Goal: Go to known website: Access a specific website the user already knows

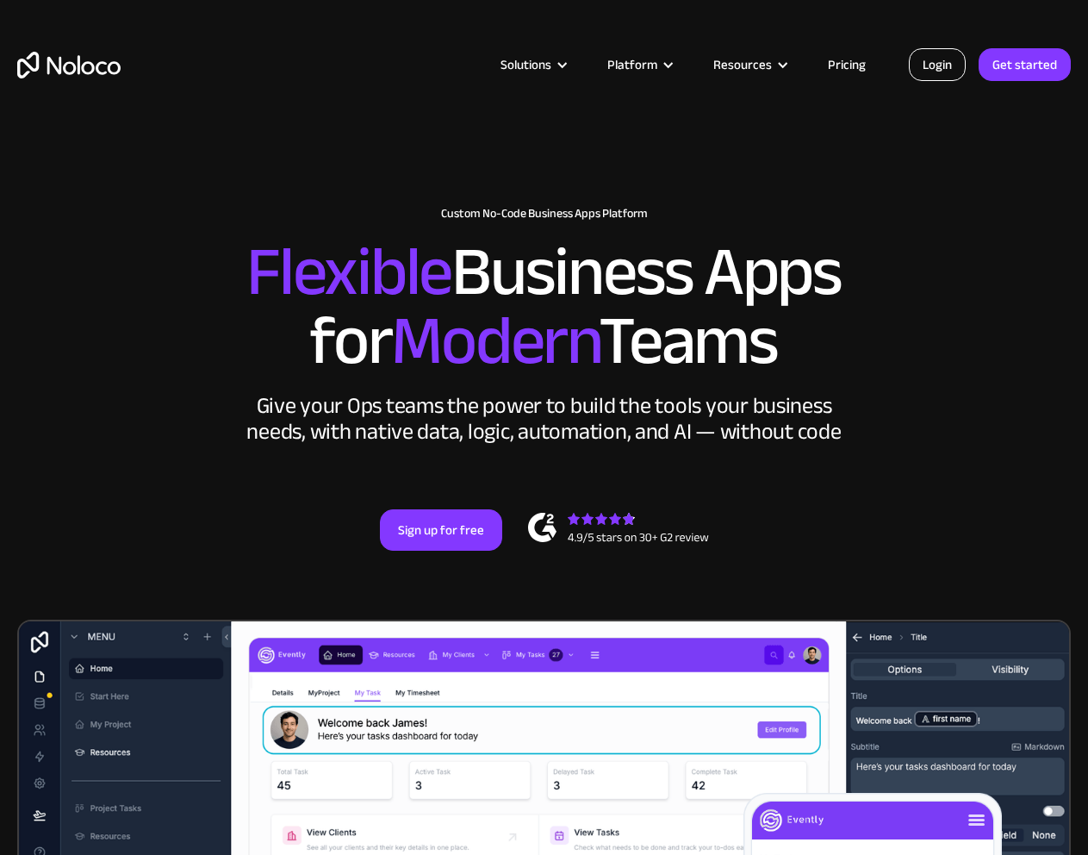
click at [946, 65] on link "Login" at bounding box center [937, 64] width 57 height 33
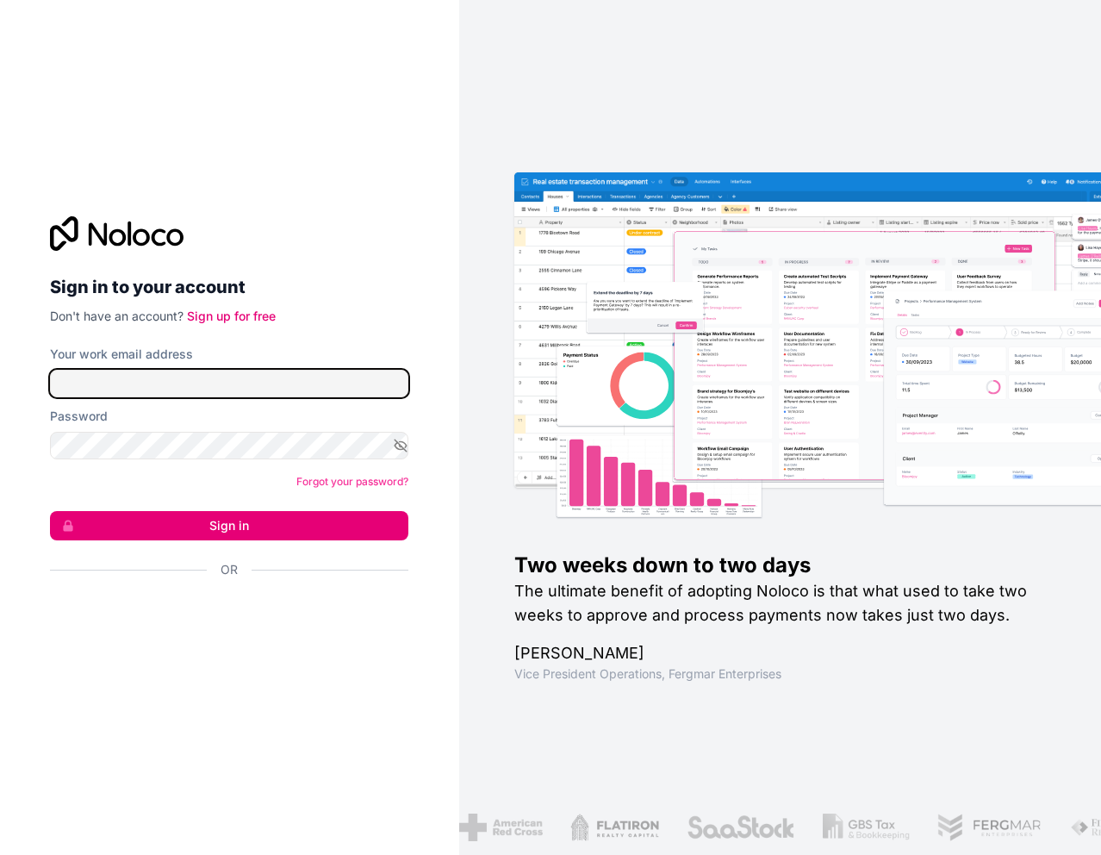
click at [240, 389] on input "Your work email address" at bounding box center [229, 384] width 359 height 28
click at [261, 390] on input "Your work email address" at bounding box center [229, 384] width 359 height 28
click at [302, 384] on input "Your work email address" at bounding box center [229, 384] width 359 height 28
type input "[PERSON_NAME][EMAIL_ADDRESS][DOMAIN_NAME]"
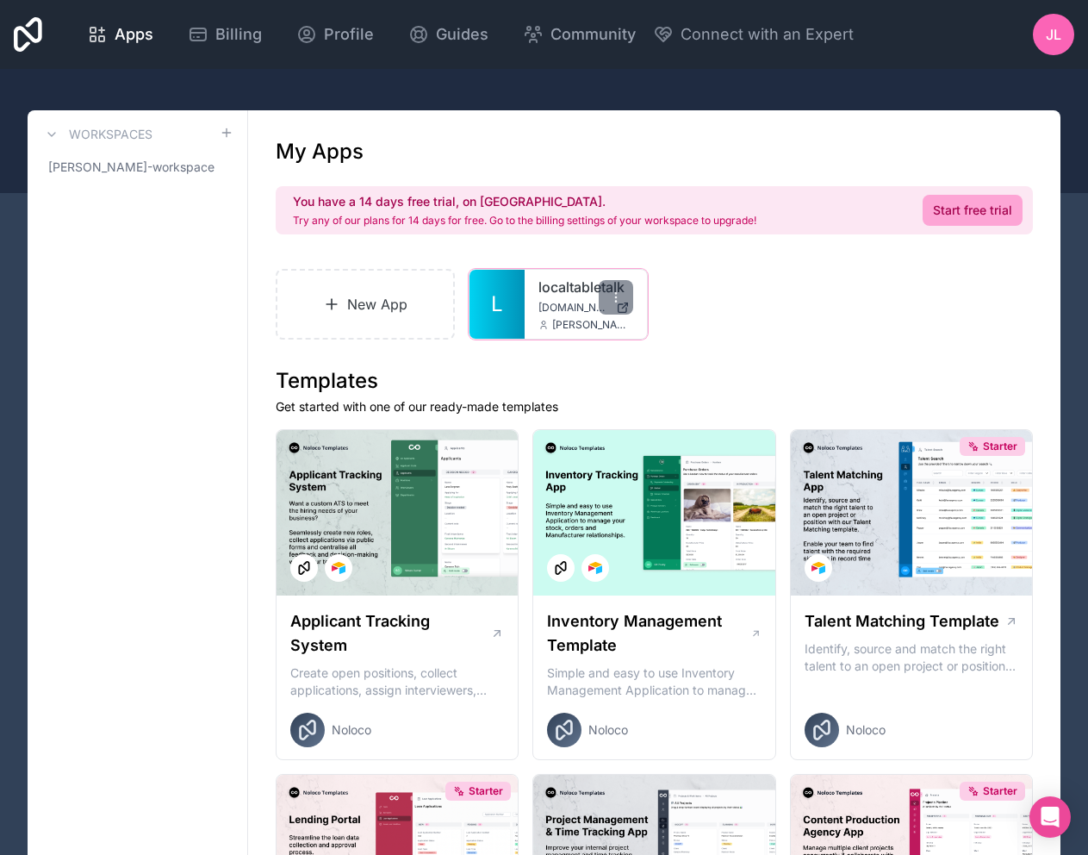
click at [533, 303] on div "localtabletalk [DOMAIN_NAME] [PERSON_NAME][EMAIL_ADDRESS][DOMAIN_NAME]" at bounding box center [586, 304] width 122 height 69
click at [616, 296] on icon at bounding box center [616, 297] width 14 height 14
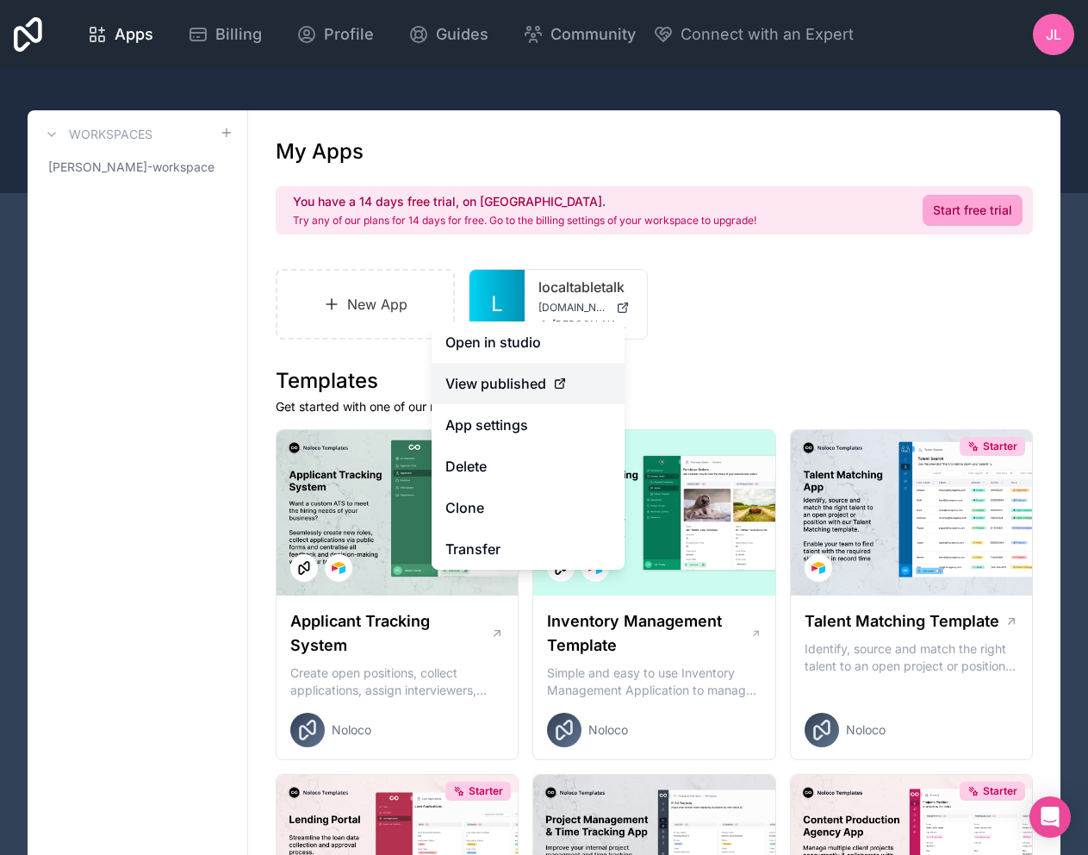
click at [510, 382] on span "View published" at bounding box center [496, 383] width 101 height 21
click at [522, 347] on link "Open in studio" at bounding box center [528, 341] width 193 height 41
